Goal: Task Accomplishment & Management: Use online tool/utility

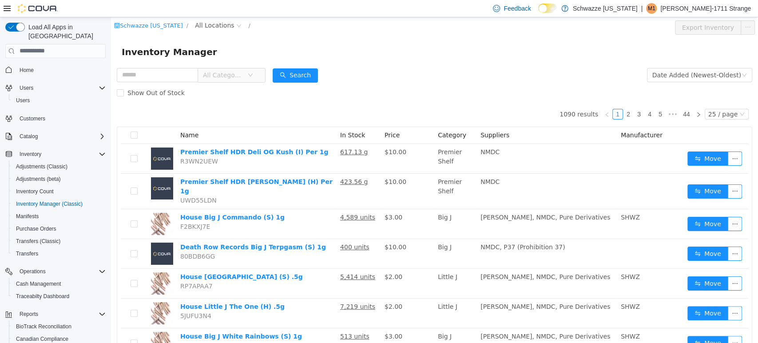
scroll to position [46, 0]
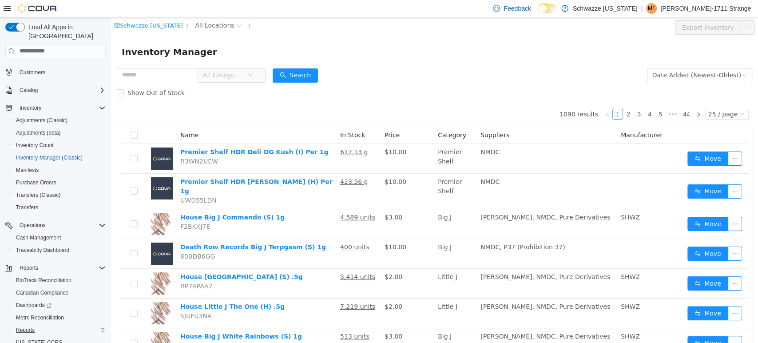
click at [23, 326] on span "Reports" at bounding box center [25, 329] width 19 height 7
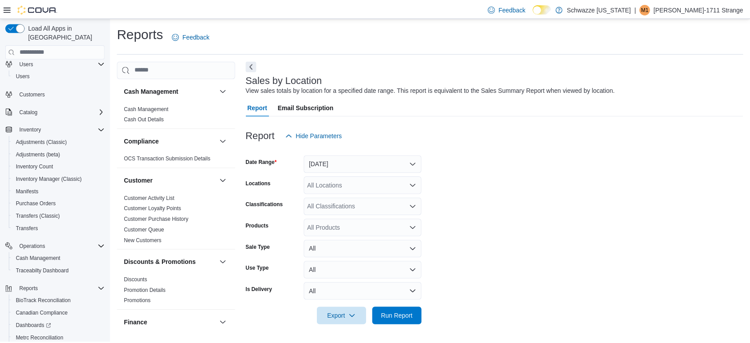
scroll to position [24, 0]
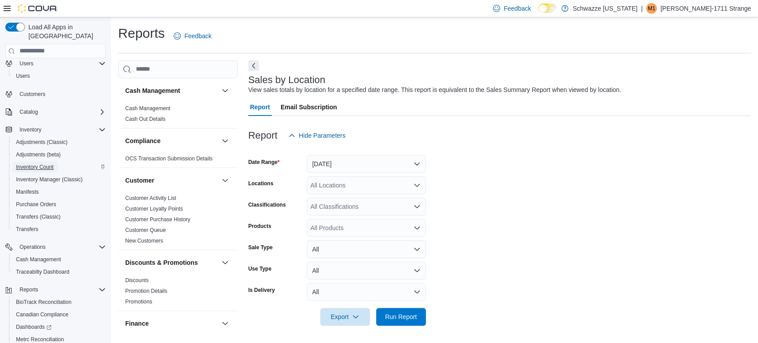
click at [32, 163] on span "Inventory Count" at bounding box center [35, 166] width 38 height 7
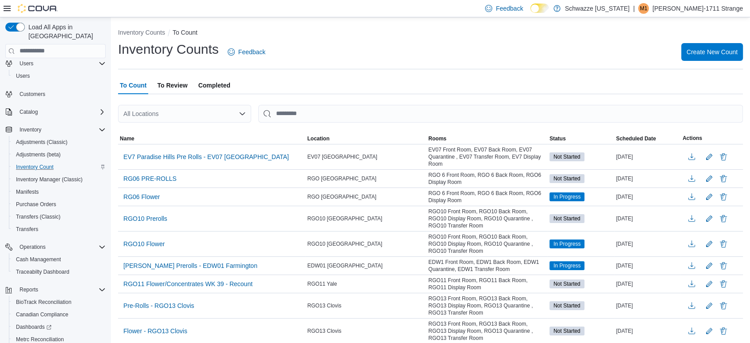
click at [174, 113] on div "All Locations" at bounding box center [184, 114] width 133 height 18
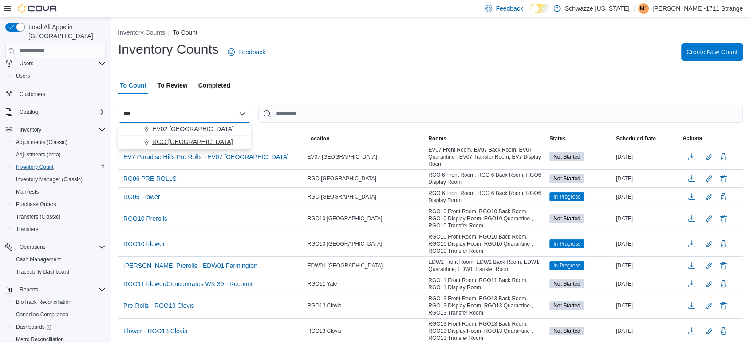
type input "***"
click at [182, 139] on span "RGO [GEOGRAPHIC_DATA]" at bounding box center [192, 141] width 81 height 9
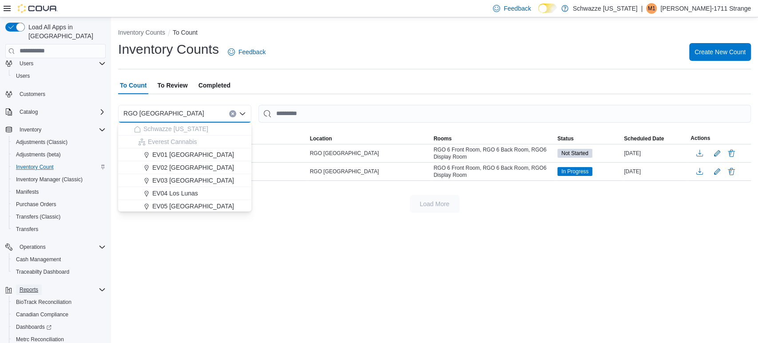
click at [30, 286] on span "Reports" at bounding box center [29, 289] width 19 height 7
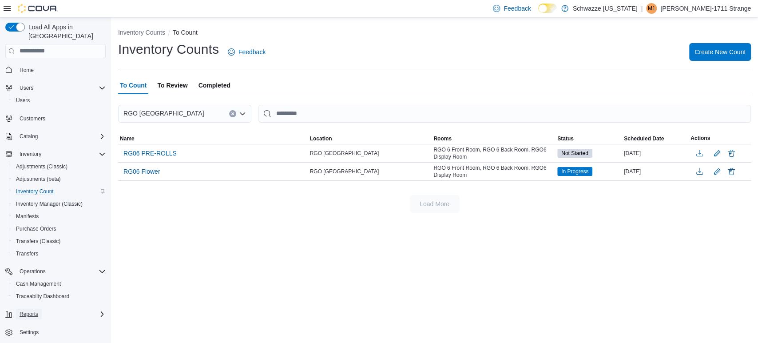
click at [32, 310] on span "Reports" at bounding box center [29, 313] width 19 height 7
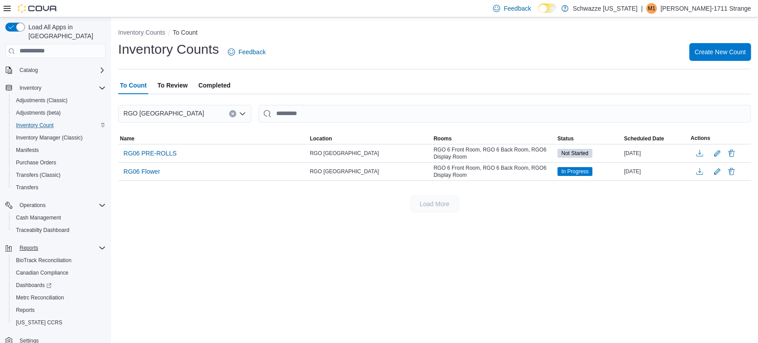
scroll to position [71, 0]
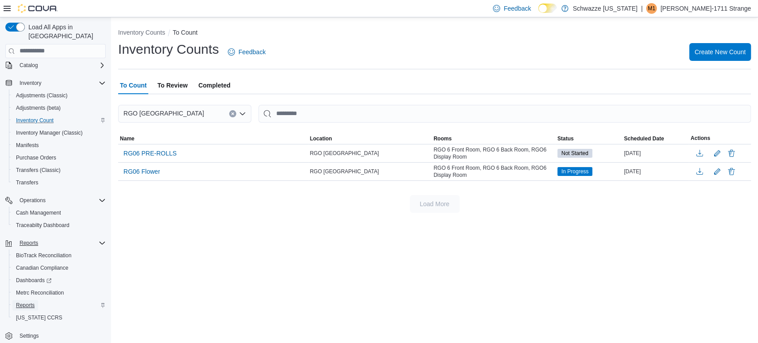
click at [30, 302] on span "Reports" at bounding box center [25, 305] width 19 height 7
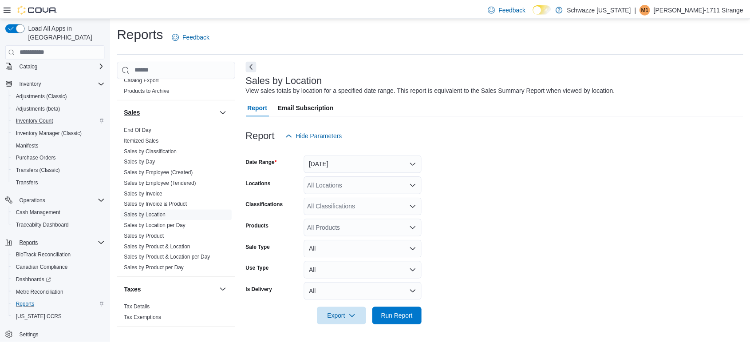
scroll to position [601, 0]
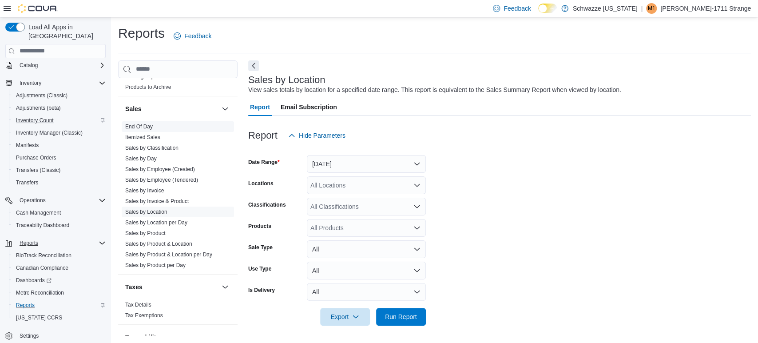
click at [138, 124] on link "End Of Day" at bounding box center [139, 126] width 28 height 6
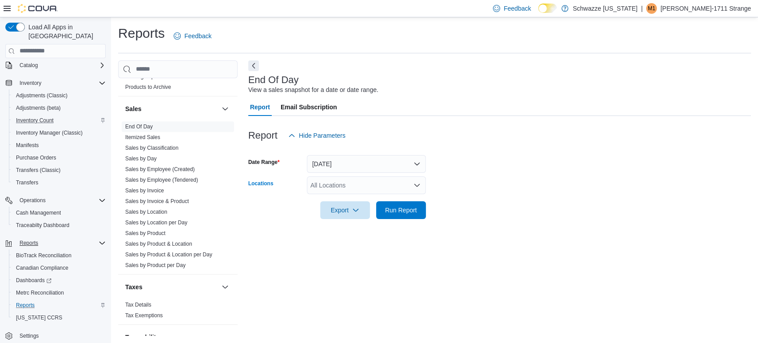
click at [386, 188] on div "All Locations" at bounding box center [366, 185] width 119 height 18
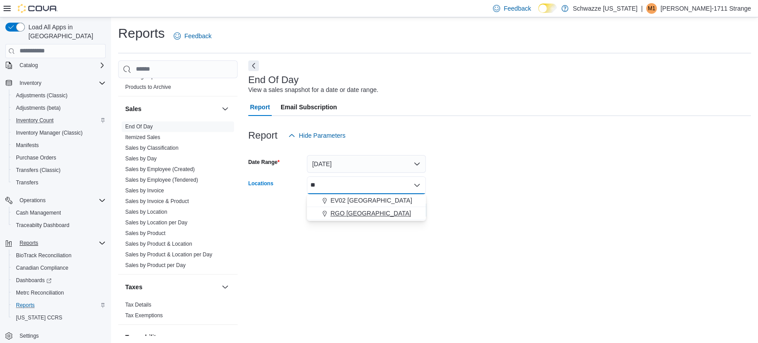
type input "**"
click at [380, 212] on span "RGO [GEOGRAPHIC_DATA]" at bounding box center [370, 213] width 81 height 9
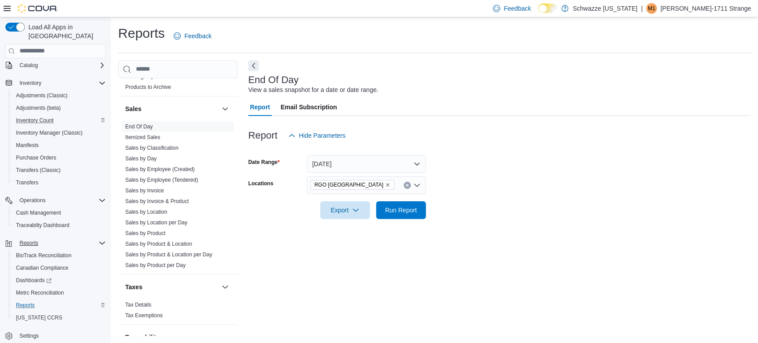
click at [525, 191] on form "Date Range [DATE] Locations RGO 6 Northeast Heights Export Run Report" at bounding box center [499, 181] width 503 height 75
click at [394, 210] on span "Run Report" at bounding box center [401, 209] width 32 height 9
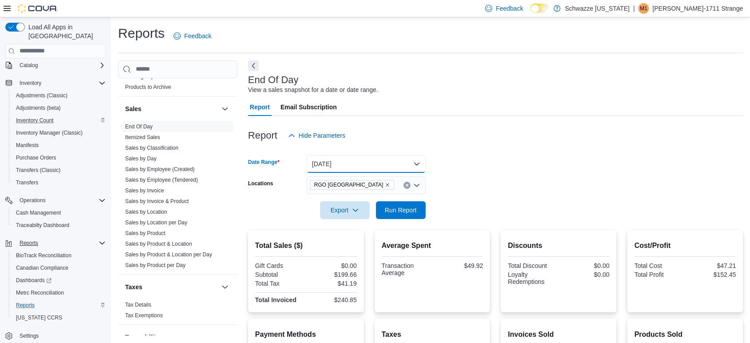
click at [366, 164] on button "[DATE]" at bounding box center [366, 164] width 119 height 18
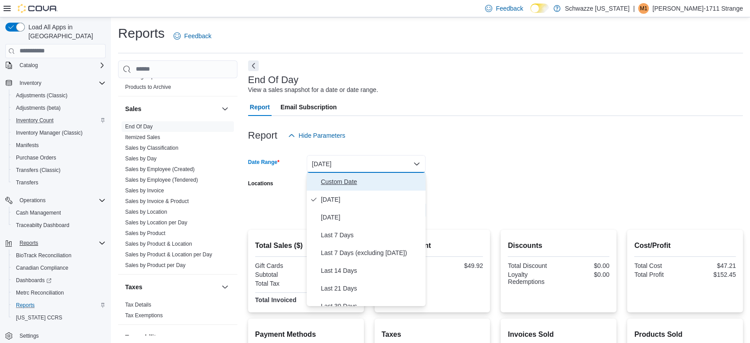
click at [362, 181] on span "Custom Date" at bounding box center [371, 181] width 101 height 11
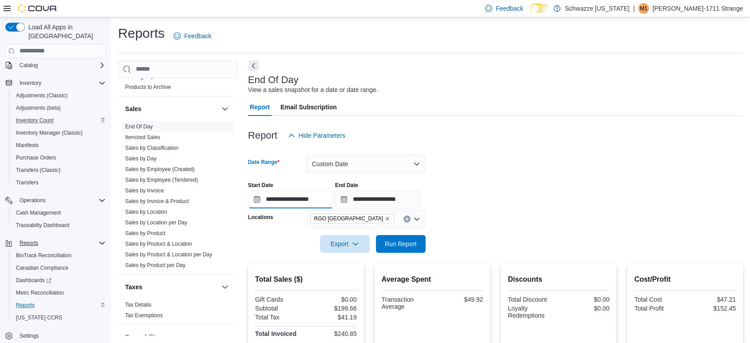
click at [306, 201] on input "**********" at bounding box center [290, 200] width 85 height 18
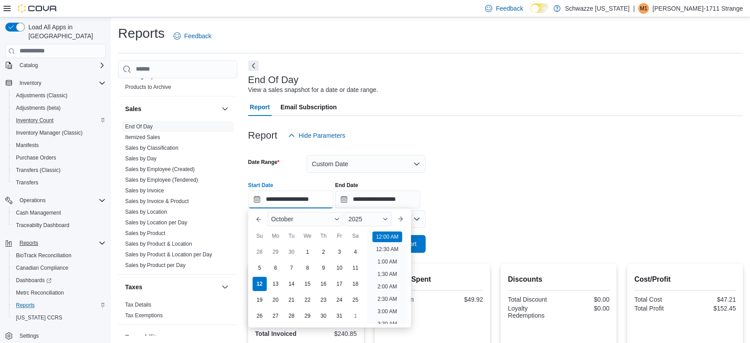
scroll to position [28, 0]
click at [256, 265] on div "5" at bounding box center [260, 268] width 16 height 16
type input "**********"
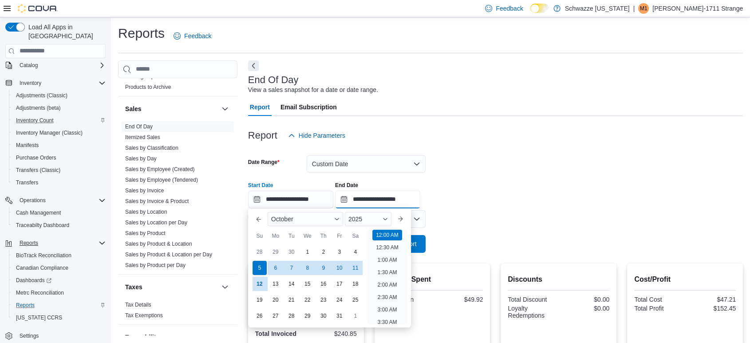
click at [373, 195] on input "**********" at bounding box center [377, 200] width 85 height 18
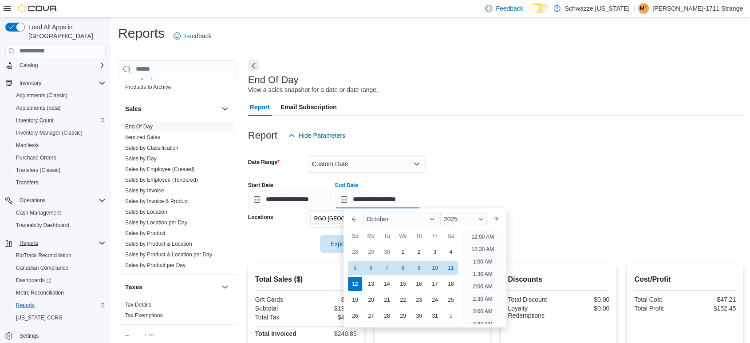
scroll to position [504, 0]
click at [354, 263] on div "5" at bounding box center [355, 268] width 16 height 16
type input "**********"
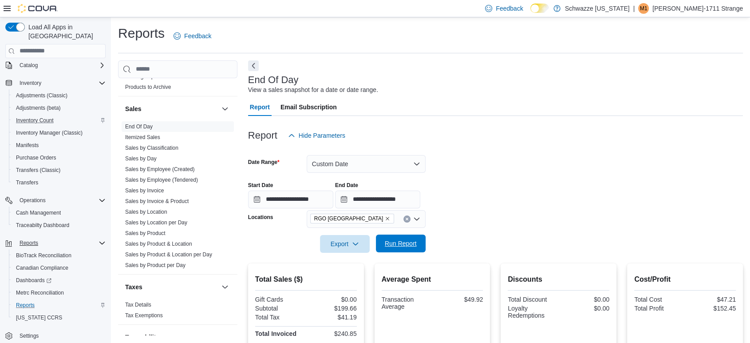
click at [398, 245] on span "Run Report" at bounding box center [401, 243] width 32 height 9
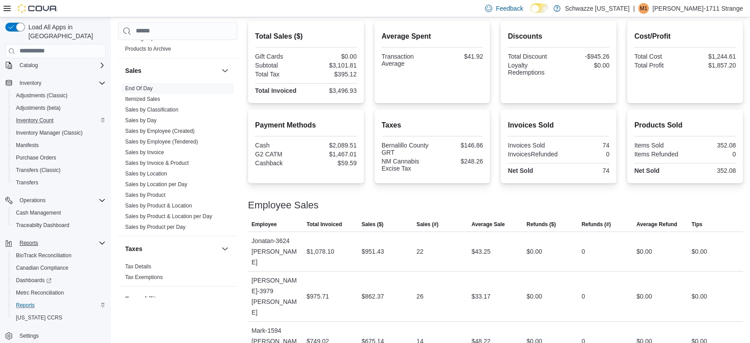
scroll to position [242, 0]
click at [41, 117] on span "Inventory Count" at bounding box center [35, 120] width 38 height 7
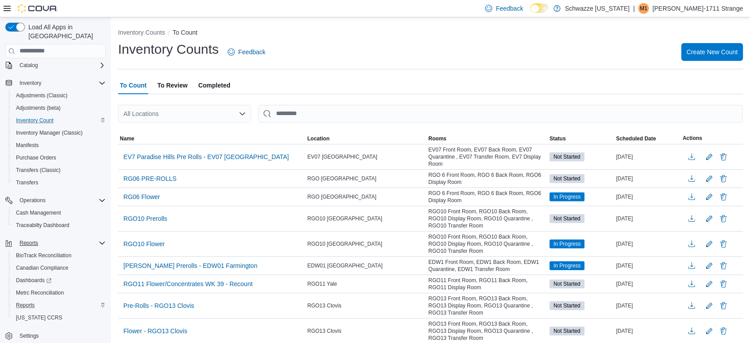
click at [167, 109] on div "All Locations" at bounding box center [184, 114] width 133 height 18
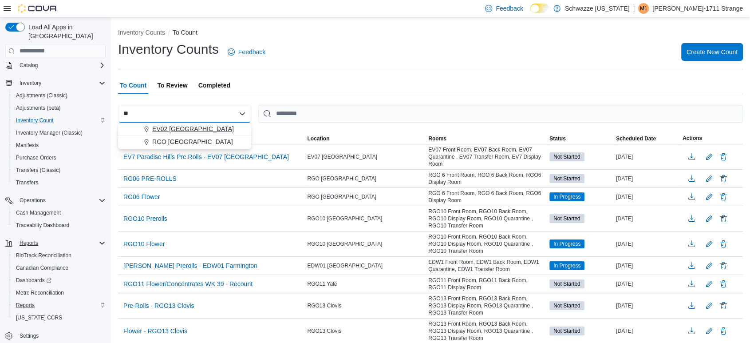
type input "**"
click at [188, 134] on button "EV02 [GEOGRAPHIC_DATA]" at bounding box center [184, 129] width 133 height 13
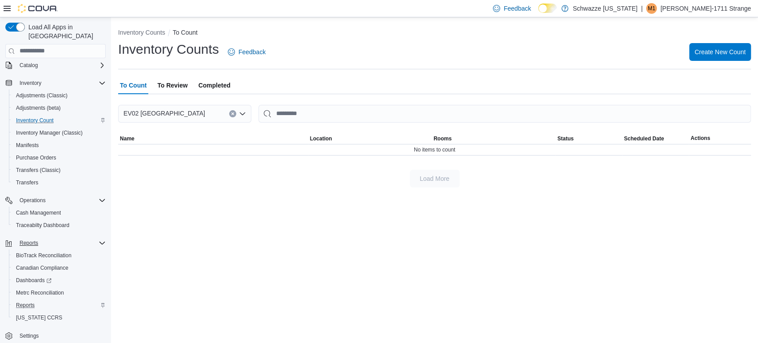
click at [232, 112] on icon "Clear input" at bounding box center [233, 114] width 4 height 4
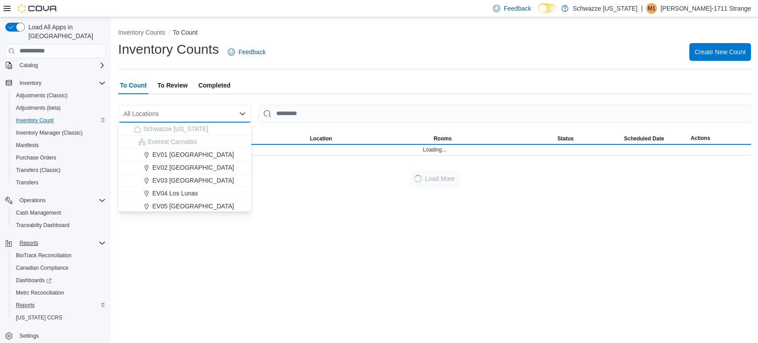
click at [232, 112] on div "All Locations Combo box. Selected. Combo box input. All Locations. Type some te…" at bounding box center [184, 114] width 133 height 18
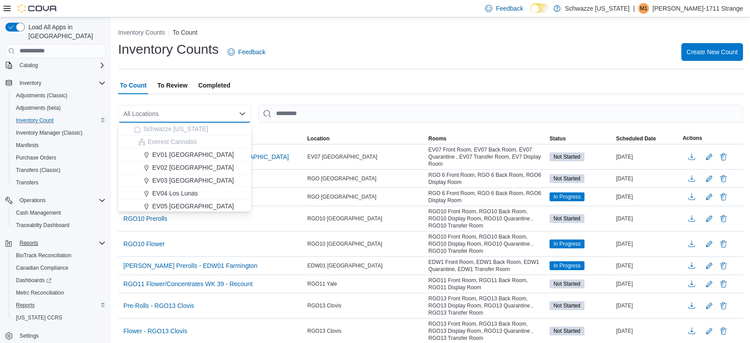
click at [202, 111] on div "All Locations" at bounding box center [184, 114] width 133 height 18
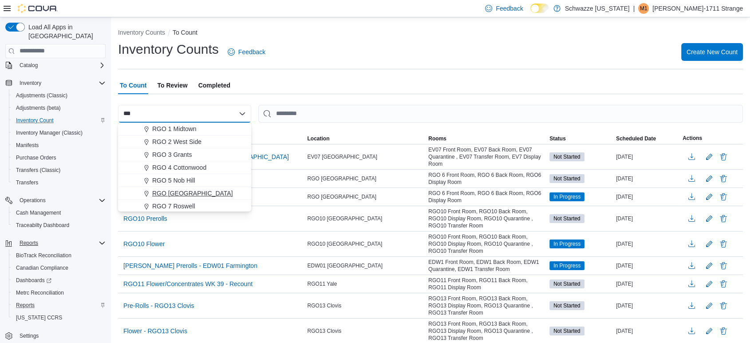
type input "***"
click at [203, 195] on span "RGO [GEOGRAPHIC_DATA]" at bounding box center [192, 193] width 81 height 9
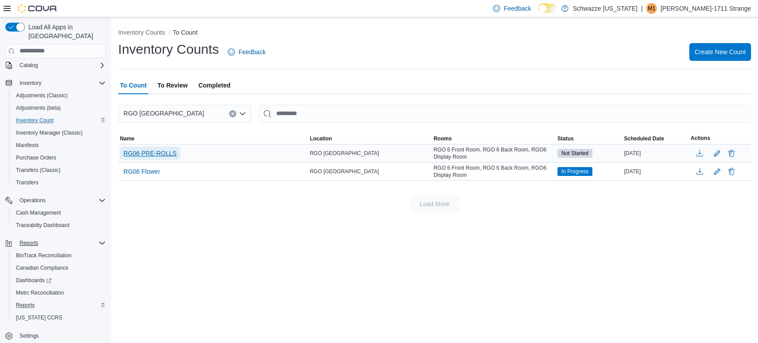
click at [163, 156] on span "RG06 PRE-ROLLS" at bounding box center [149, 153] width 53 height 9
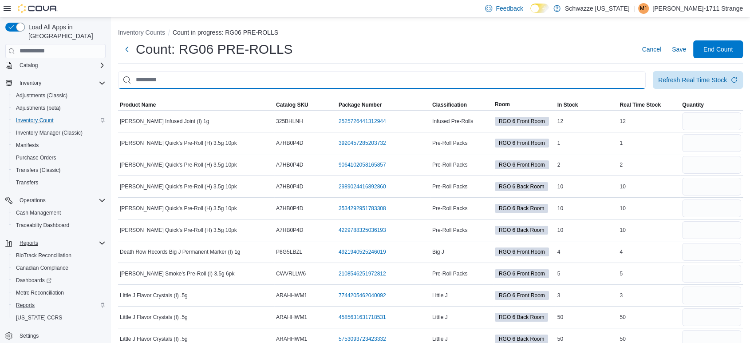
click at [256, 81] on input "This is a search bar. After typing your query, hit enter to filter the results …" at bounding box center [382, 80] width 528 height 18
type input "*****"
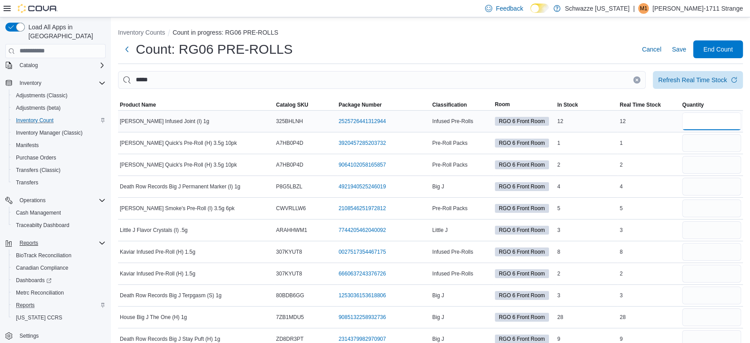
click at [713, 120] on input "number" at bounding box center [712, 121] width 59 height 18
type input "**"
click at [711, 143] on input "number" at bounding box center [712, 143] width 59 height 18
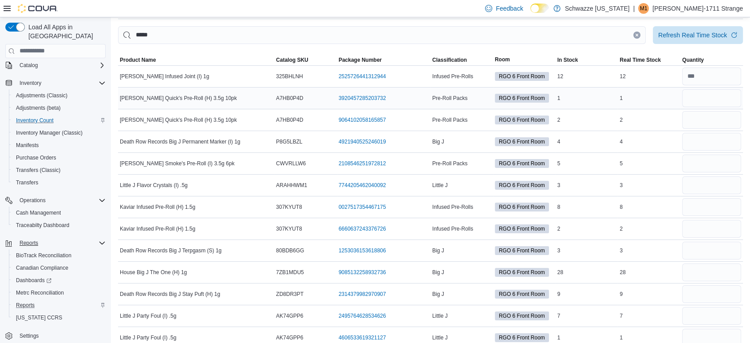
scroll to position [45, 0]
click at [726, 122] on input "number" at bounding box center [712, 120] width 59 height 18
click at [716, 104] on input "number" at bounding box center [712, 98] width 59 height 18
type input "*"
click at [716, 109] on div at bounding box center [712, 119] width 63 height 21
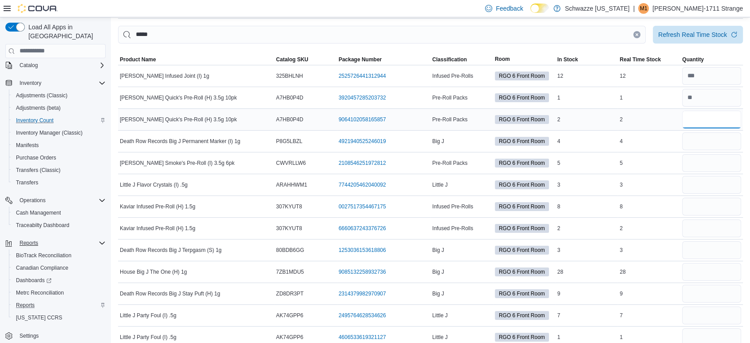
click at [721, 123] on input "number" at bounding box center [712, 120] width 59 height 18
type input "*"
click at [712, 145] on input "number" at bounding box center [712, 141] width 59 height 18
click at [706, 95] on input "number" at bounding box center [712, 98] width 59 height 18
click at [730, 125] on input "number" at bounding box center [712, 120] width 59 height 18
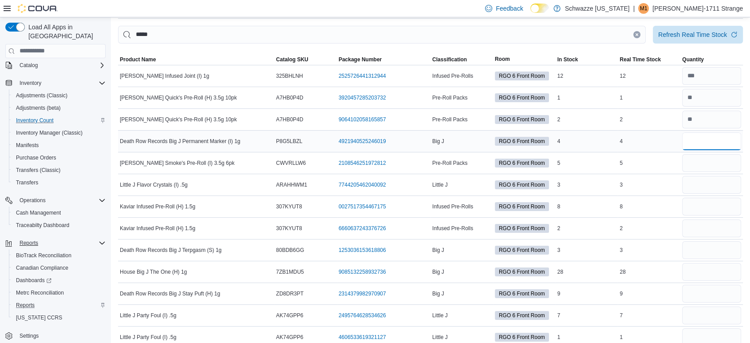
click at [742, 141] on input "number" at bounding box center [712, 141] width 59 height 18
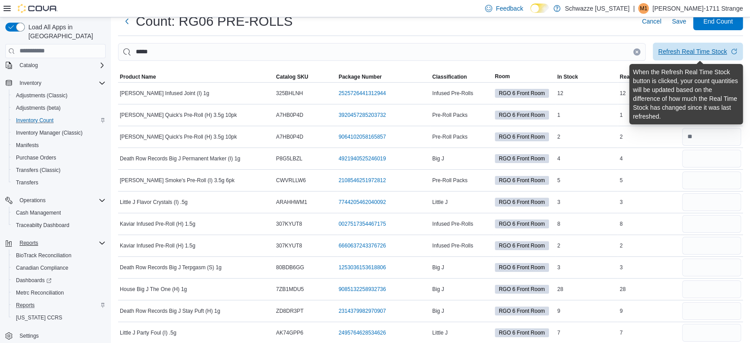
click at [691, 54] on div "Refresh Real Time Stock" at bounding box center [693, 51] width 69 height 9
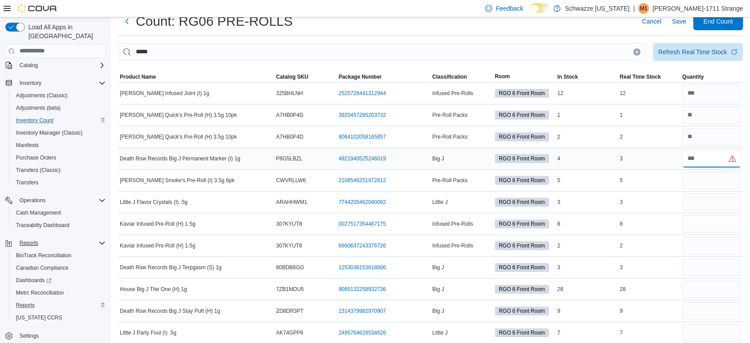
click at [718, 162] on input "number" at bounding box center [712, 159] width 59 height 18
type input "*"
click at [705, 185] on input "number" at bounding box center [712, 180] width 59 height 18
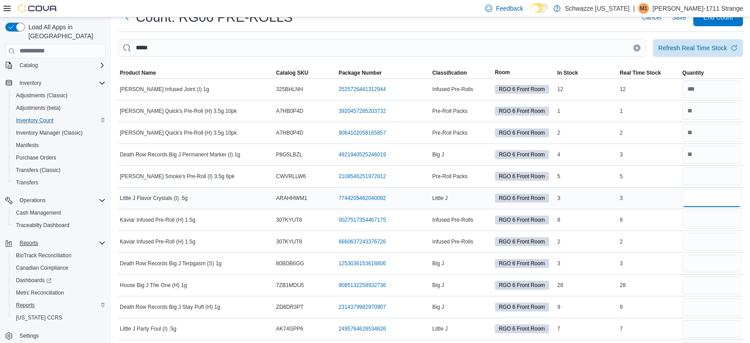
click at [709, 196] on input "number" at bounding box center [712, 198] width 59 height 18
type input "*"
click at [727, 222] on input "number" at bounding box center [712, 220] width 59 height 18
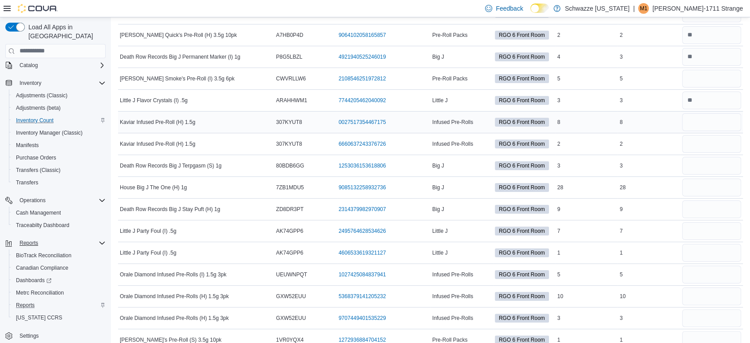
scroll to position [128, 0]
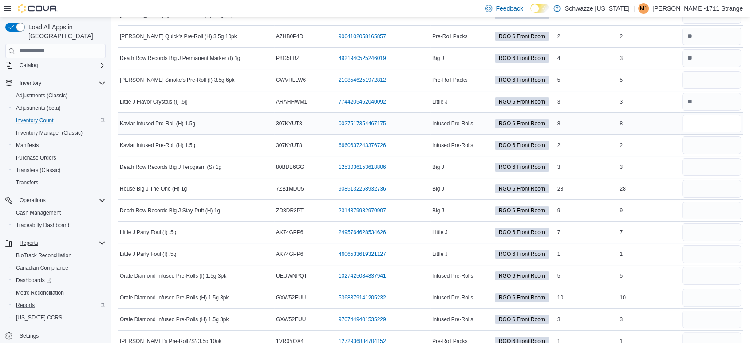
click at [710, 122] on input "number" at bounding box center [712, 124] width 59 height 18
type input "*"
click at [721, 143] on input "number" at bounding box center [712, 145] width 59 height 18
click at [721, 163] on input "number" at bounding box center [712, 167] width 59 height 18
click at [719, 166] on input "number" at bounding box center [712, 167] width 59 height 18
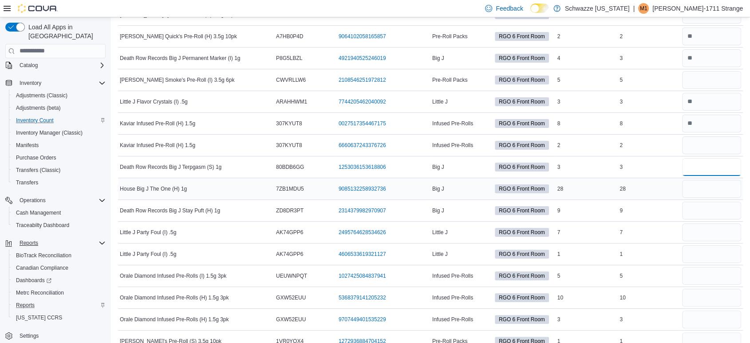
type input "*"
click at [715, 188] on input "number" at bounding box center [712, 189] width 59 height 18
type input "**"
click at [722, 207] on input "number" at bounding box center [712, 211] width 59 height 18
click at [702, 77] on input "number" at bounding box center [712, 80] width 59 height 18
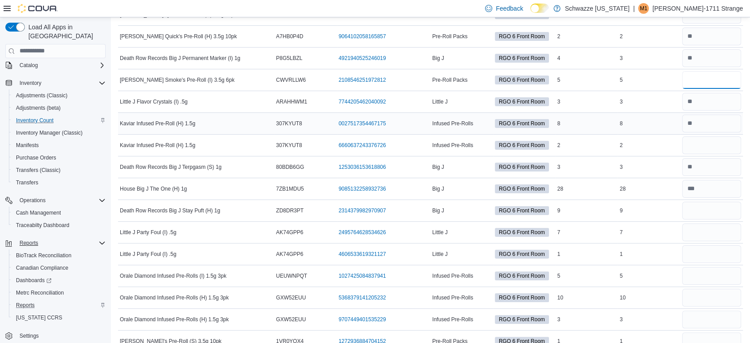
type input "*"
click at [707, 123] on input "number" at bounding box center [712, 124] width 59 height 18
click at [727, 147] on input "number" at bounding box center [712, 145] width 59 height 18
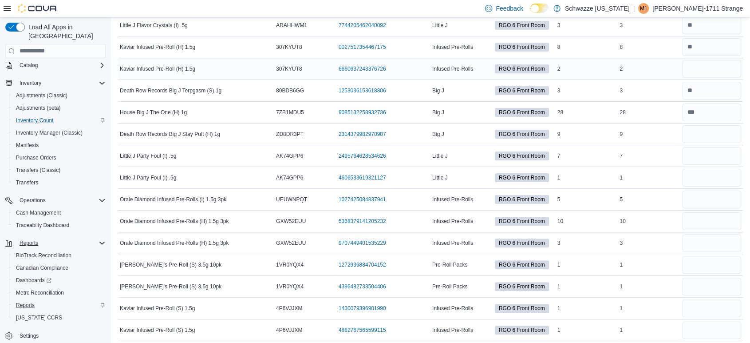
scroll to position [206, 0]
click at [723, 140] on input "number" at bounding box center [712, 133] width 59 height 18
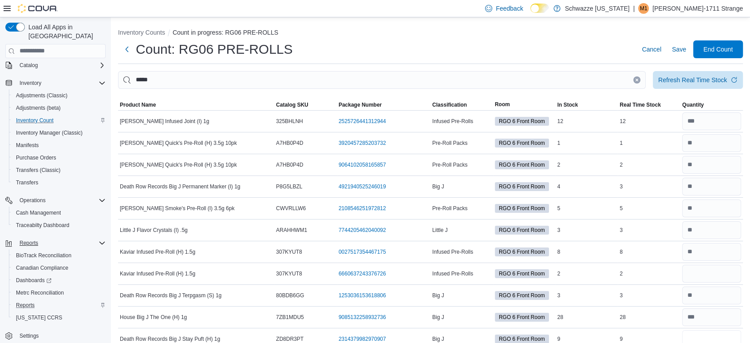
scroll to position [0, 0]
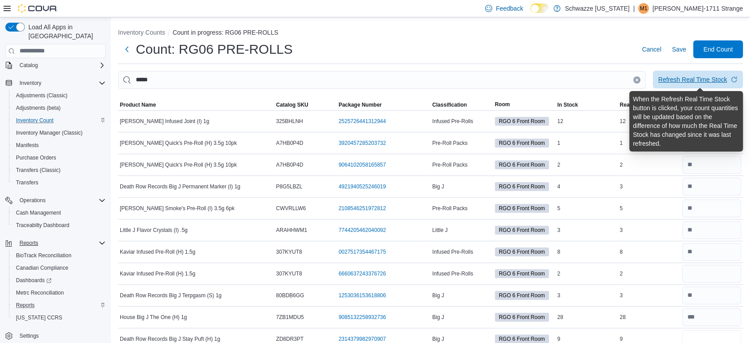
type input "*"
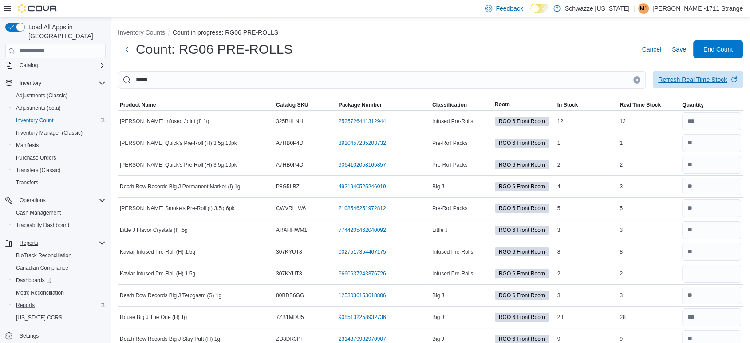
click at [699, 74] on span "Refresh Real Time Stock" at bounding box center [698, 80] width 79 height 18
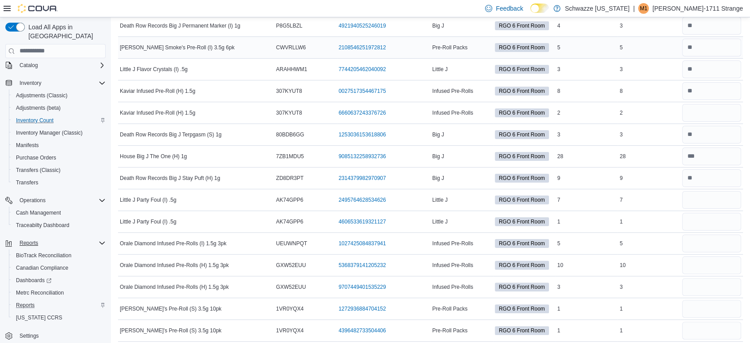
scroll to position [161, 0]
click at [719, 198] on input "number" at bounding box center [712, 200] width 59 height 18
type input "*"
click at [721, 222] on input "number" at bounding box center [712, 221] width 59 height 18
type input "*"
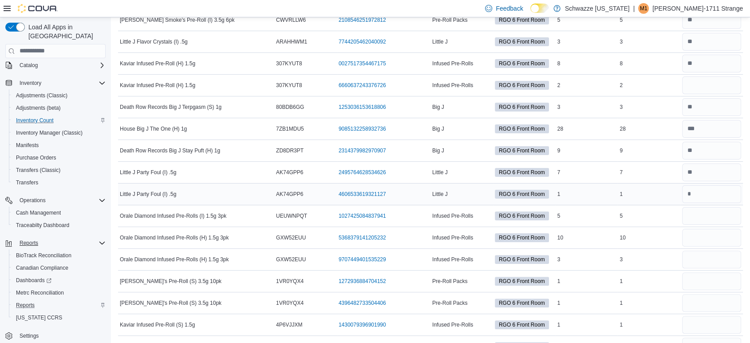
scroll to position [189, 0]
click at [721, 222] on input "number" at bounding box center [712, 215] width 59 height 18
type input "*"
click at [718, 235] on input "number" at bounding box center [712, 237] width 59 height 18
type input "**"
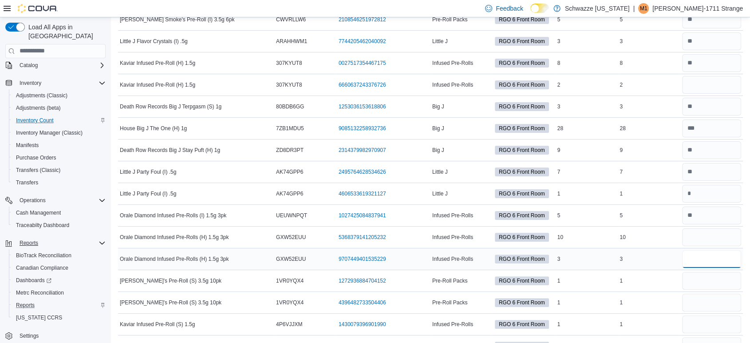
click at [732, 255] on input "number" at bounding box center [712, 259] width 59 height 18
type input "*"
click at [720, 277] on input "number" at bounding box center [712, 281] width 59 height 18
type input "*"
click at [718, 294] on input "number" at bounding box center [712, 303] width 59 height 18
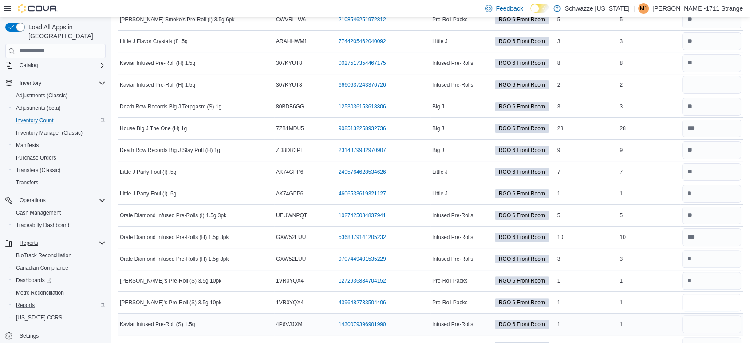
type input "*"
click at [718, 326] on input "number" at bounding box center [712, 324] width 59 height 18
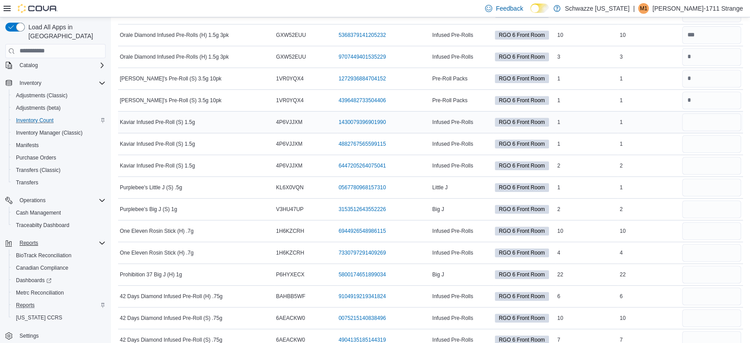
scroll to position [393, 0]
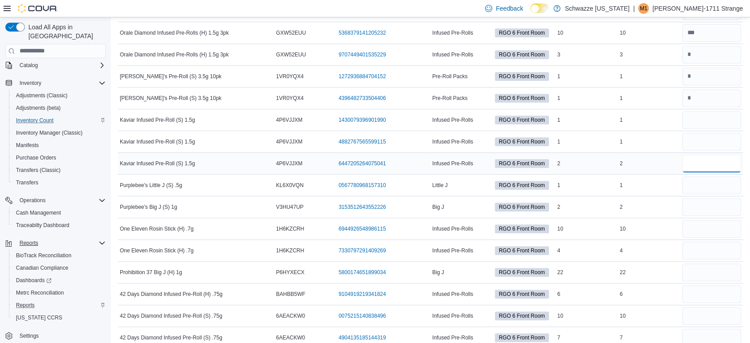
click at [733, 166] on input "number" at bounding box center [712, 164] width 59 height 18
type input "*"
click at [721, 133] on input "number" at bounding box center [712, 142] width 59 height 18
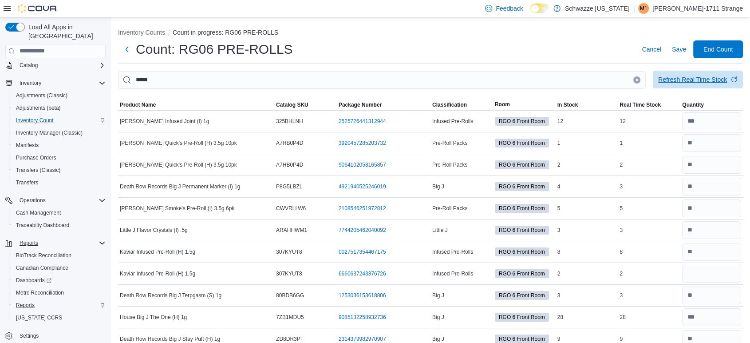
click at [690, 78] on div "Refresh Real Time Stock" at bounding box center [693, 79] width 69 height 9
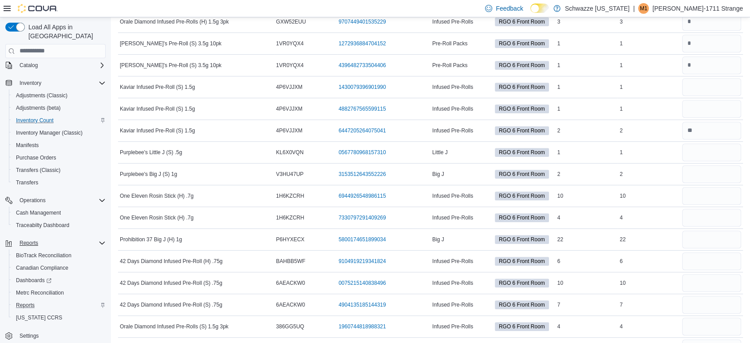
scroll to position [426, 0]
click at [711, 156] on input "number" at bounding box center [712, 152] width 59 height 18
click at [712, 89] on input "number" at bounding box center [712, 87] width 59 height 18
type input "*"
click at [713, 113] on input "number" at bounding box center [712, 108] width 59 height 18
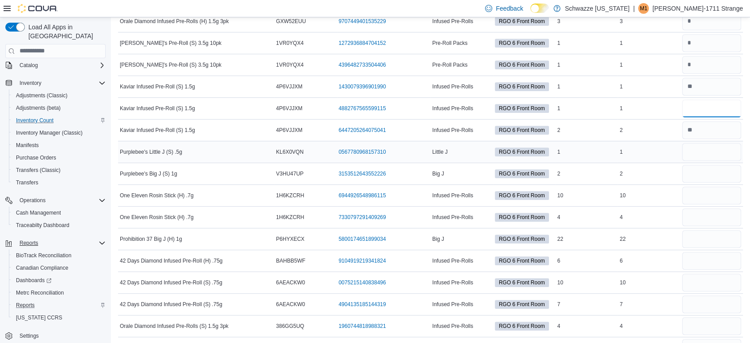
type input "*"
click at [721, 156] on input "number" at bounding box center [712, 152] width 59 height 18
click at [721, 156] on input "*" at bounding box center [712, 152] width 59 height 18
type input "*"
click at [722, 169] on input "number" at bounding box center [712, 174] width 59 height 18
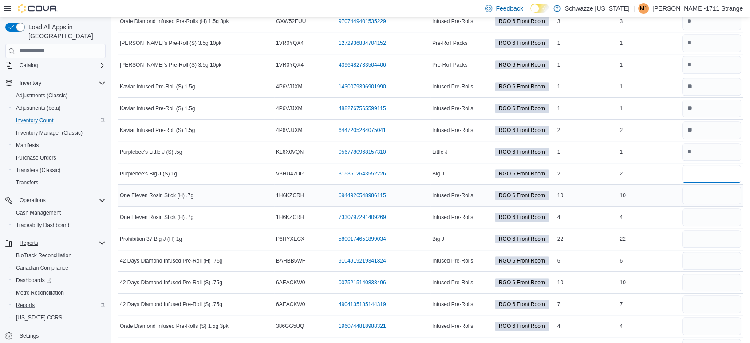
type input "*"
click at [712, 194] on input "number" at bounding box center [712, 196] width 59 height 18
type input "**"
click at [718, 210] on input "number" at bounding box center [712, 217] width 59 height 18
type input "*"
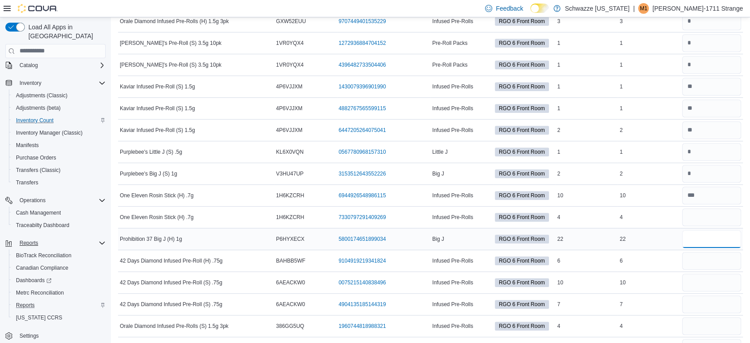
click at [727, 230] on input "number" at bounding box center [712, 239] width 59 height 18
type input "**"
click at [708, 252] on input "number" at bounding box center [712, 261] width 59 height 18
type input "*"
click at [722, 274] on input "number" at bounding box center [712, 283] width 59 height 18
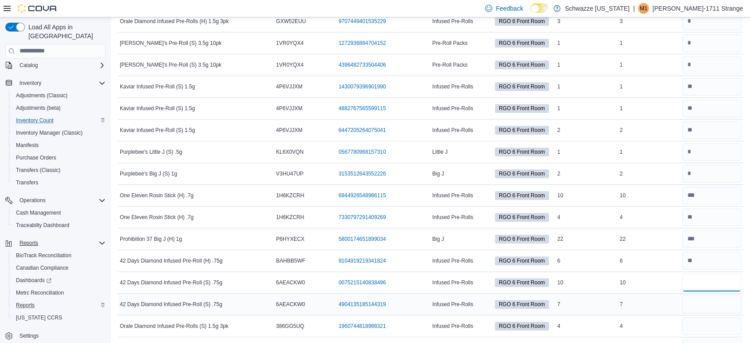
type input "**"
click at [711, 305] on input "number" at bounding box center [712, 304] width 59 height 18
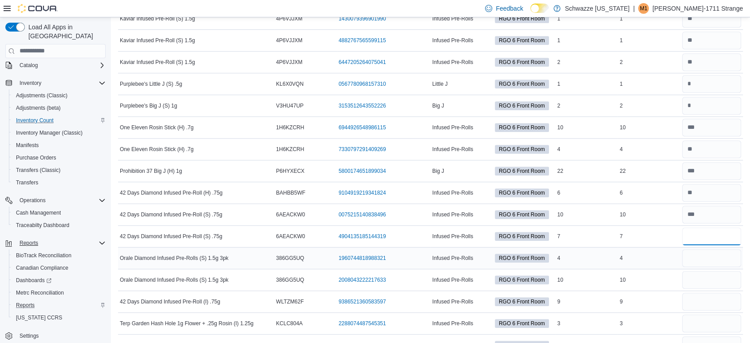
scroll to position [497, 0]
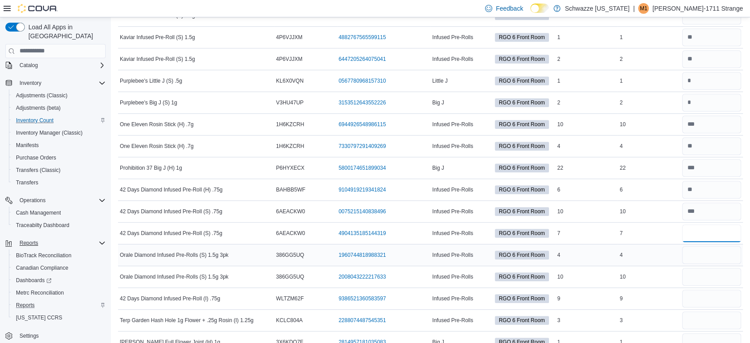
type input "*"
click at [732, 256] on input "number" at bounding box center [712, 255] width 59 height 18
type input "*"
click at [727, 272] on input "number" at bounding box center [712, 277] width 59 height 18
type input "**"
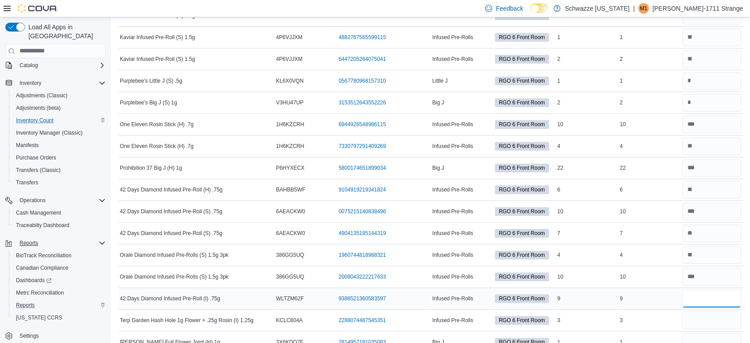
click at [724, 290] on input "number" at bounding box center [712, 299] width 59 height 18
type input "*"
click at [711, 319] on input "number" at bounding box center [712, 320] width 59 height 18
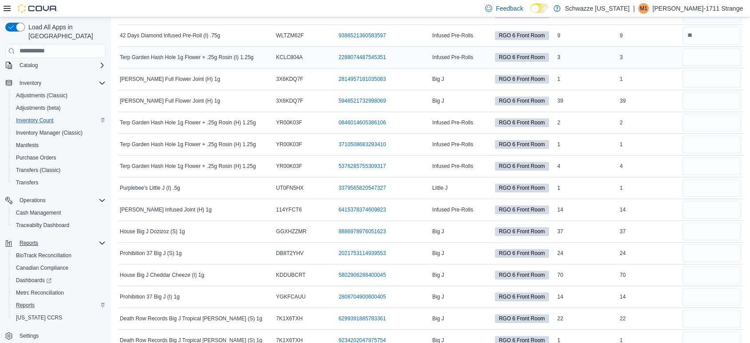
scroll to position [763, 0]
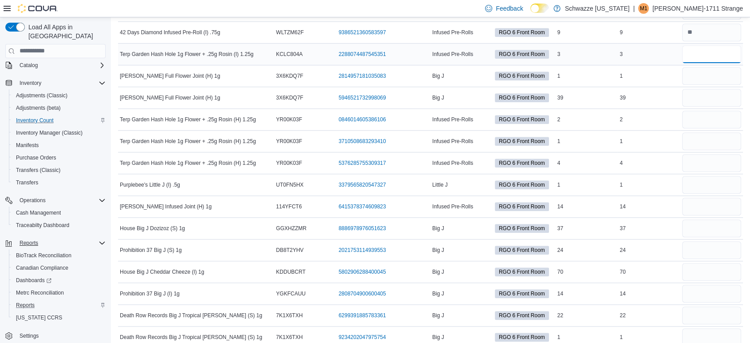
click at [715, 56] on input "number" at bounding box center [712, 54] width 59 height 18
type input "*"
click at [717, 70] on input "number" at bounding box center [712, 76] width 59 height 18
type input "*"
click at [714, 100] on input "number" at bounding box center [712, 98] width 59 height 18
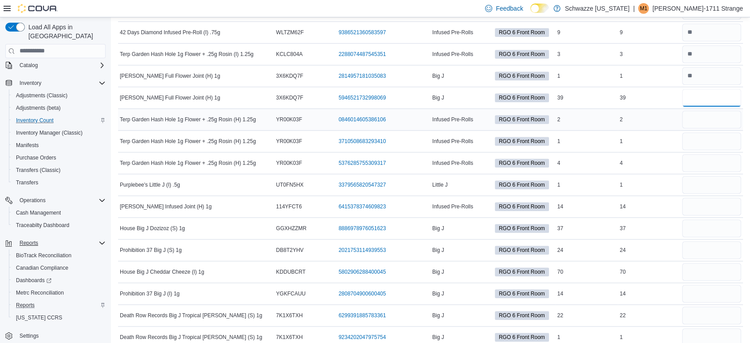
type input "**"
click at [725, 120] on input "number" at bounding box center [712, 120] width 59 height 18
click at [708, 157] on input "number" at bounding box center [712, 163] width 59 height 18
type input "*"
click at [725, 115] on input "number" at bounding box center [712, 120] width 59 height 18
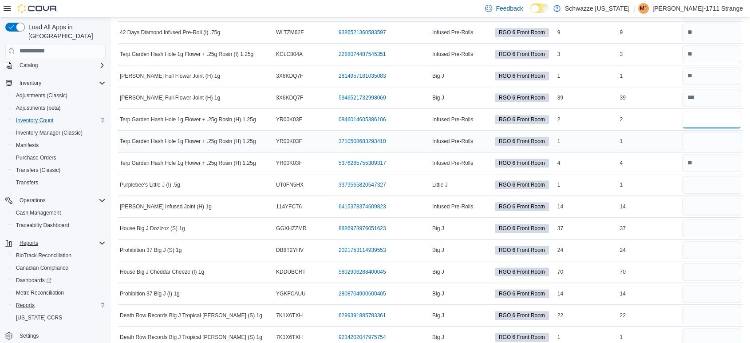
type input "*"
click at [723, 138] on input "number" at bounding box center [712, 141] width 59 height 18
type input "*"
click at [712, 203] on input "number" at bounding box center [712, 207] width 59 height 18
click at [710, 180] on input "number" at bounding box center [712, 185] width 59 height 18
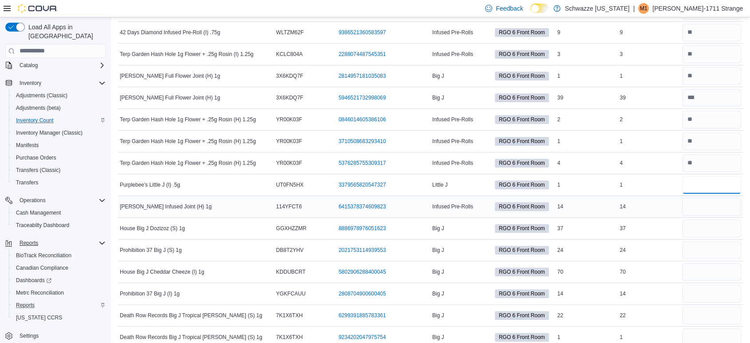
type input "*"
click at [711, 205] on input "number" at bounding box center [712, 207] width 59 height 18
type input "**"
click at [732, 225] on input "number" at bounding box center [712, 228] width 59 height 18
type input "**"
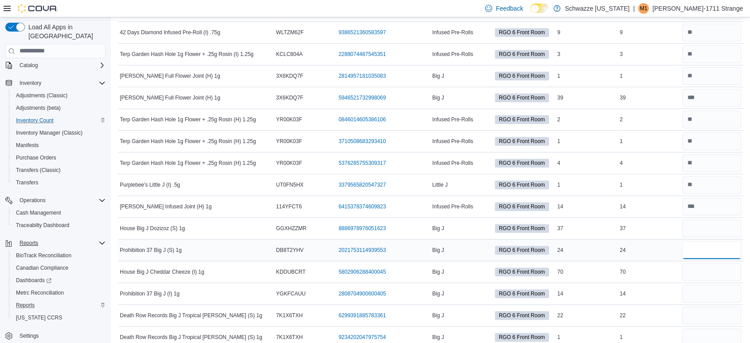
click at [703, 245] on input "number" at bounding box center [712, 250] width 59 height 18
type input "**"
click at [708, 269] on input "number" at bounding box center [712, 272] width 59 height 18
type input "**"
click at [707, 293] on input "number" at bounding box center [712, 294] width 59 height 18
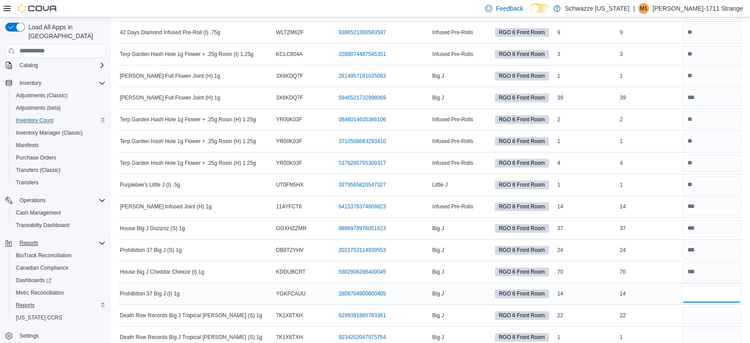
click at [733, 300] on input "**" at bounding box center [712, 294] width 59 height 18
type input "**"
click at [738, 315] on input "number" at bounding box center [712, 315] width 59 height 18
click at [466, 315] on div "Big J" at bounding box center [462, 315] width 63 height 11
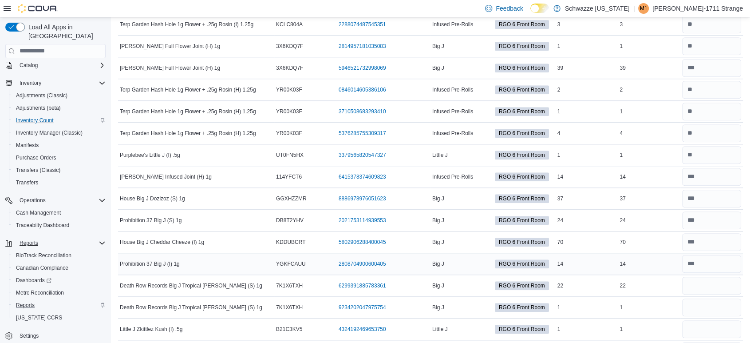
scroll to position [805, 0]
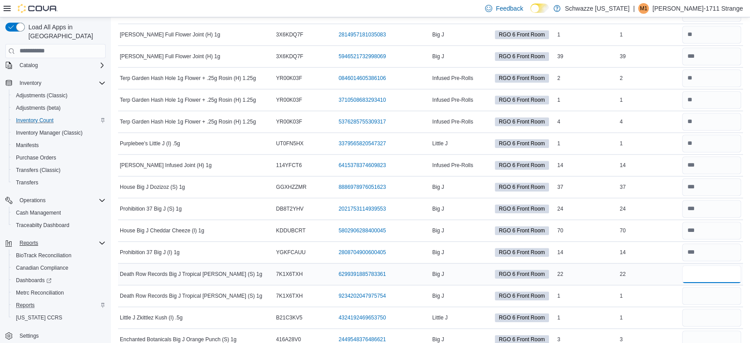
click at [705, 270] on input "number" at bounding box center [712, 274] width 59 height 18
type input "**"
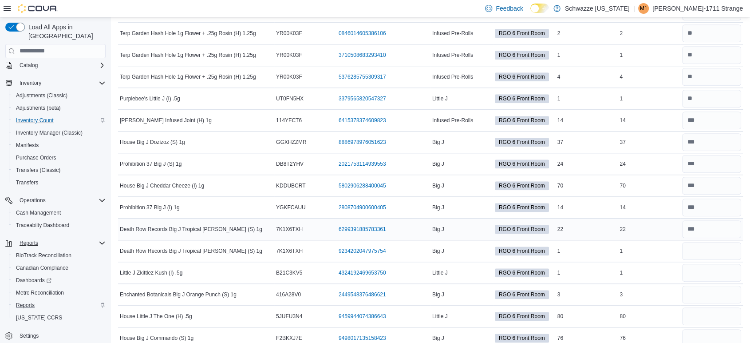
scroll to position [850, 0]
click at [703, 274] on input "number" at bounding box center [712, 272] width 59 height 18
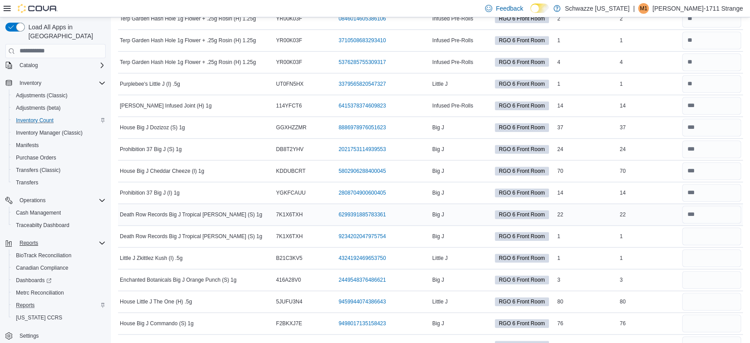
scroll to position [865, 0]
click at [703, 274] on input "number" at bounding box center [712, 279] width 59 height 18
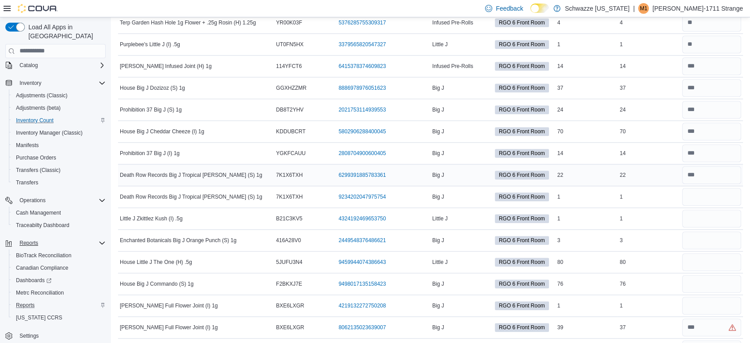
scroll to position [898, 0]
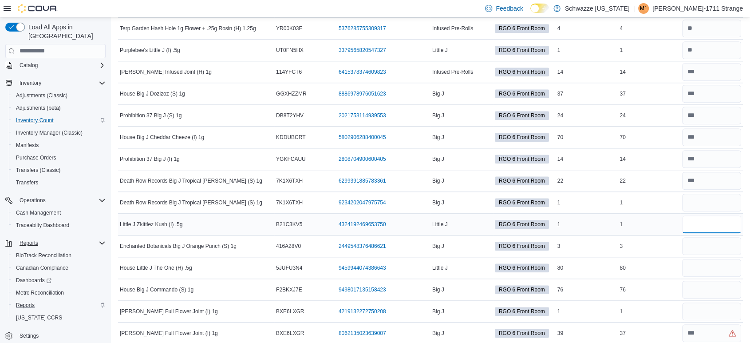
click at [718, 222] on input "number" at bounding box center [712, 224] width 59 height 18
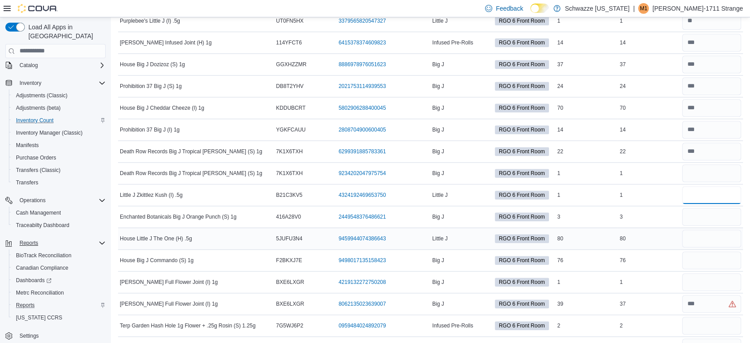
scroll to position [928, 0]
type input "*"
click at [712, 212] on input "number" at bounding box center [712, 216] width 59 height 18
type input "*"
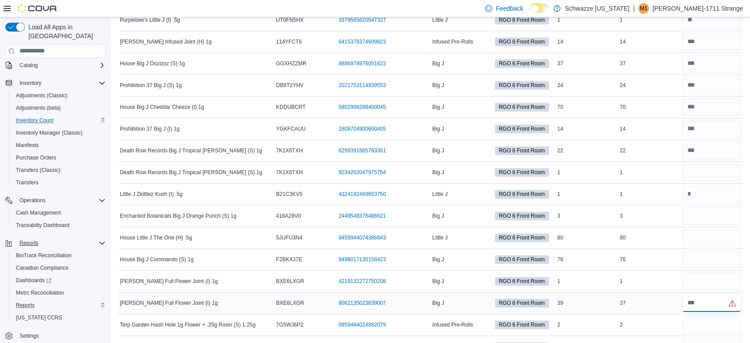
click at [720, 306] on input "number" at bounding box center [712, 303] width 59 height 18
click at [708, 278] on input "number" at bounding box center [712, 281] width 59 height 18
type input "*"
click at [709, 300] on input "number" at bounding box center [712, 303] width 59 height 18
type input "*"
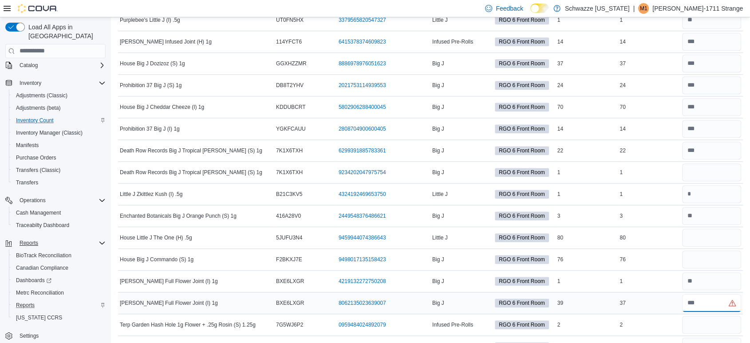
type input "**"
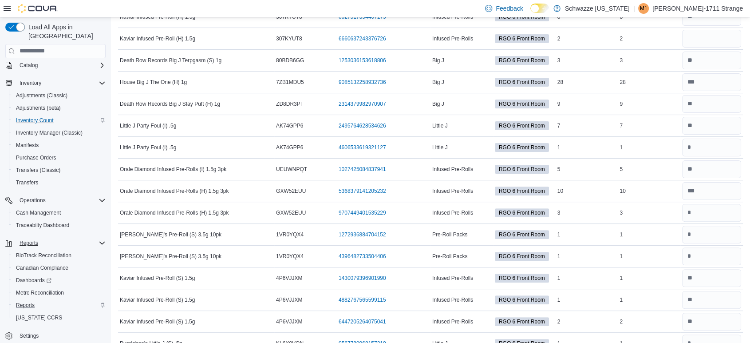
scroll to position [0, 0]
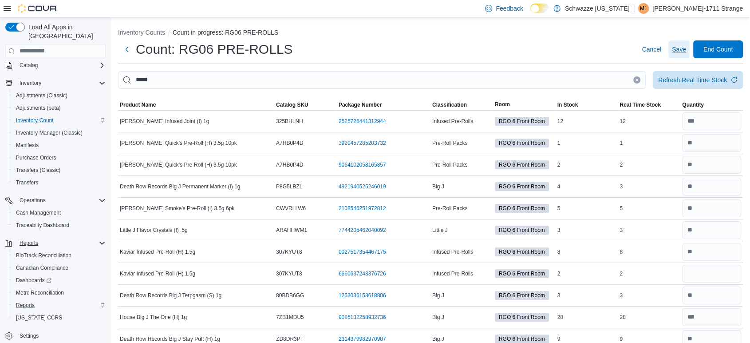
click at [690, 52] on button "Save" at bounding box center [679, 49] width 21 height 18
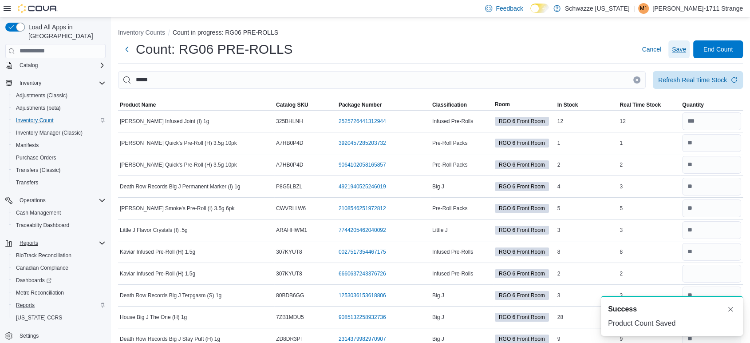
click at [687, 49] on span "Save" at bounding box center [679, 49] width 14 height 9
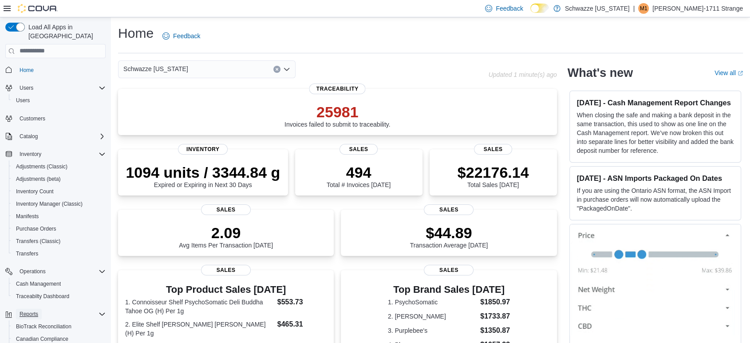
click at [28, 310] on span "Reports" at bounding box center [29, 313] width 19 height 7
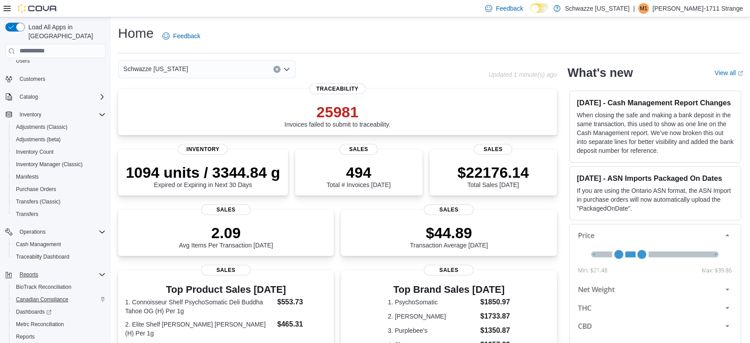
scroll to position [41, 0]
click at [30, 331] on span "Reports" at bounding box center [25, 334] width 19 height 7
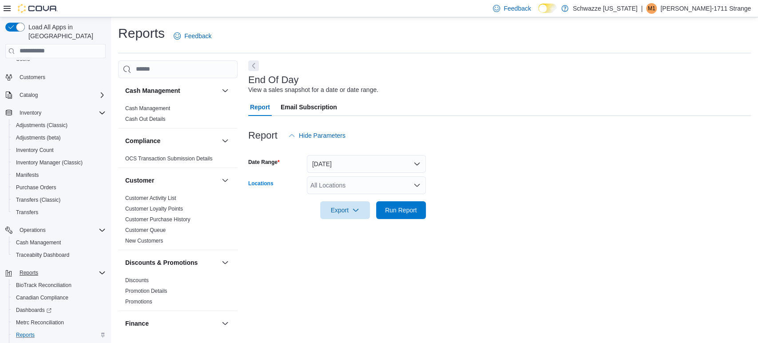
click at [318, 177] on div "All Locations" at bounding box center [366, 185] width 119 height 18
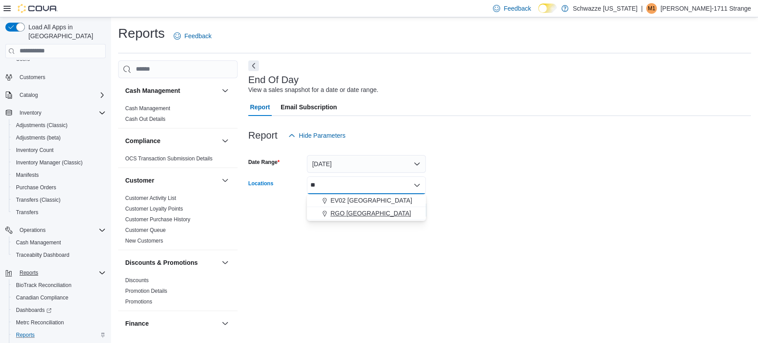
type input "**"
click at [345, 214] on span "RGO [GEOGRAPHIC_DATA]" at bounding box center [370, 213] width 81 height 9
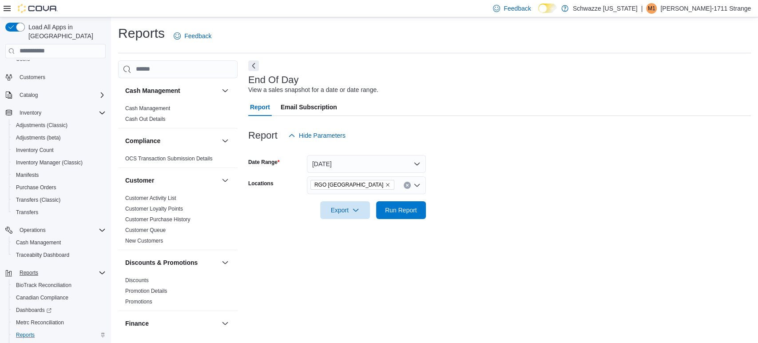
click at [465, 181] on form "Date Range [DATE] Locations RGO 6 Northeast Heights Export Run Report" at bounding box center [499, 181] width 503 height 75
click at [401, 212] on span "Run Report" at bounding box center [401, 209] width 32 height 9
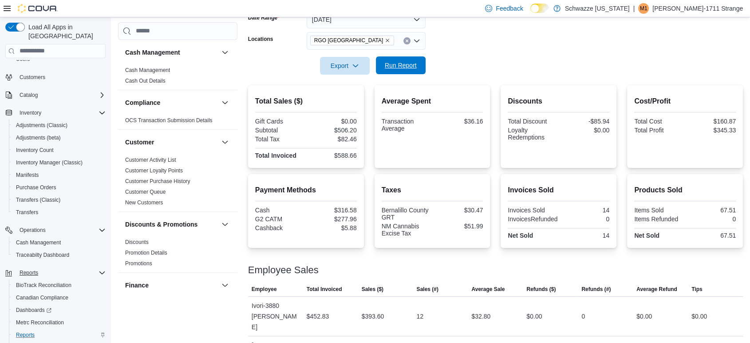
scroll to position [163, 0]
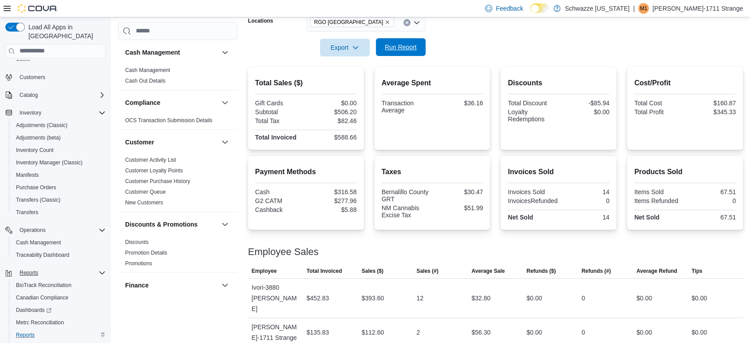
click at [416, 54] on span "Run Report" at bounding box center [400, 47] width 39 height 18
